Goal: Use online tool/utility: Utilize a website feature to perform a specific function

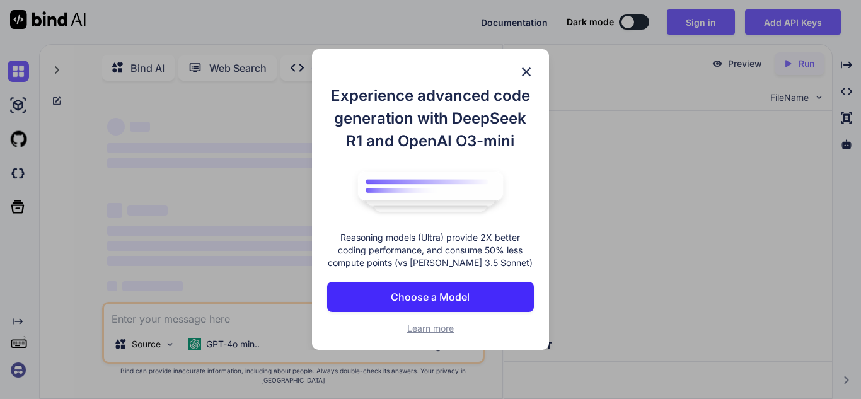
type textarea "x"
click at [524, 72] on img at bounding box center [526, 71] width 15 height 15
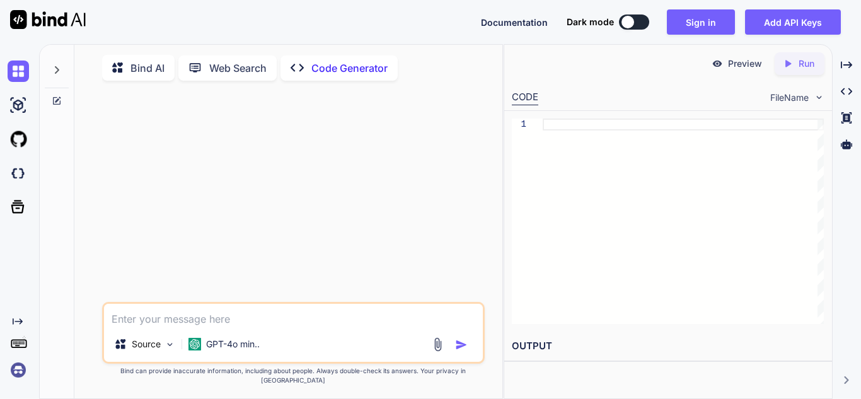
type textarea "x"
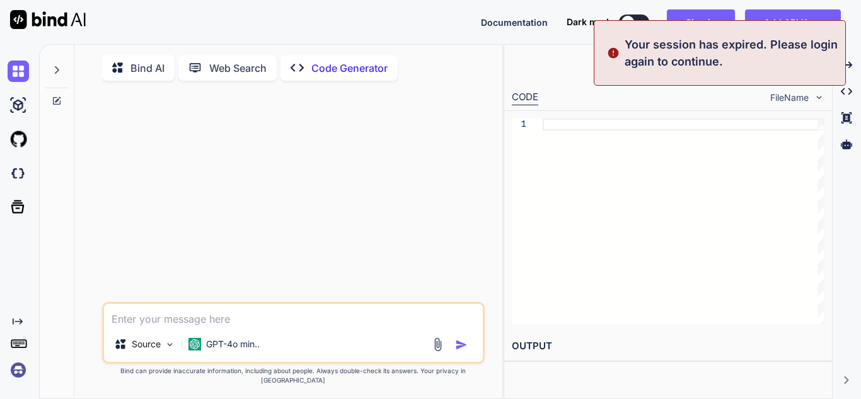
click at [337, 327] on textarea at bounding box center [293, 315] width 379 height 23
